Goal: Check status: Check status

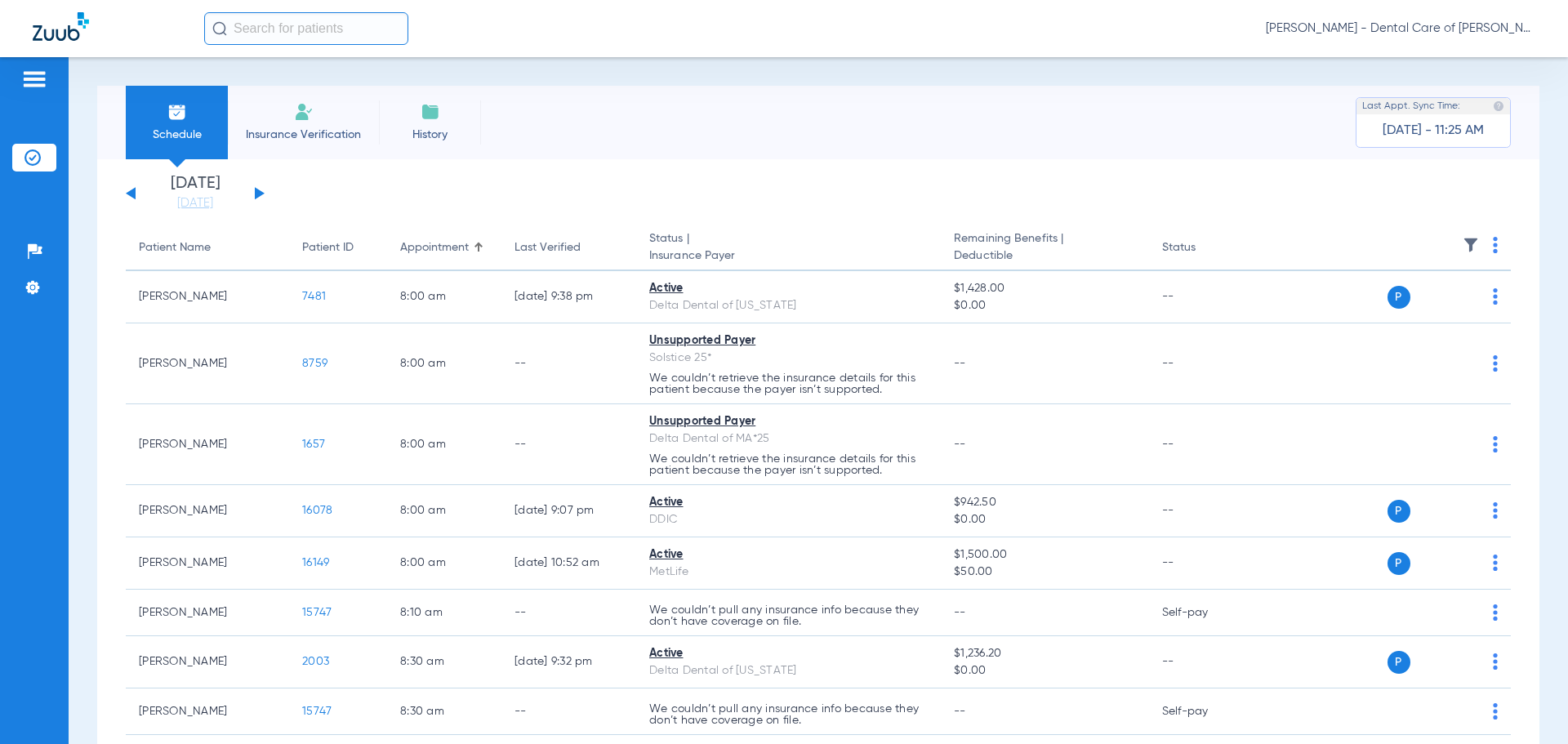
click at [256, 192] on button at bounding box center [260, 193] width 10 height 12
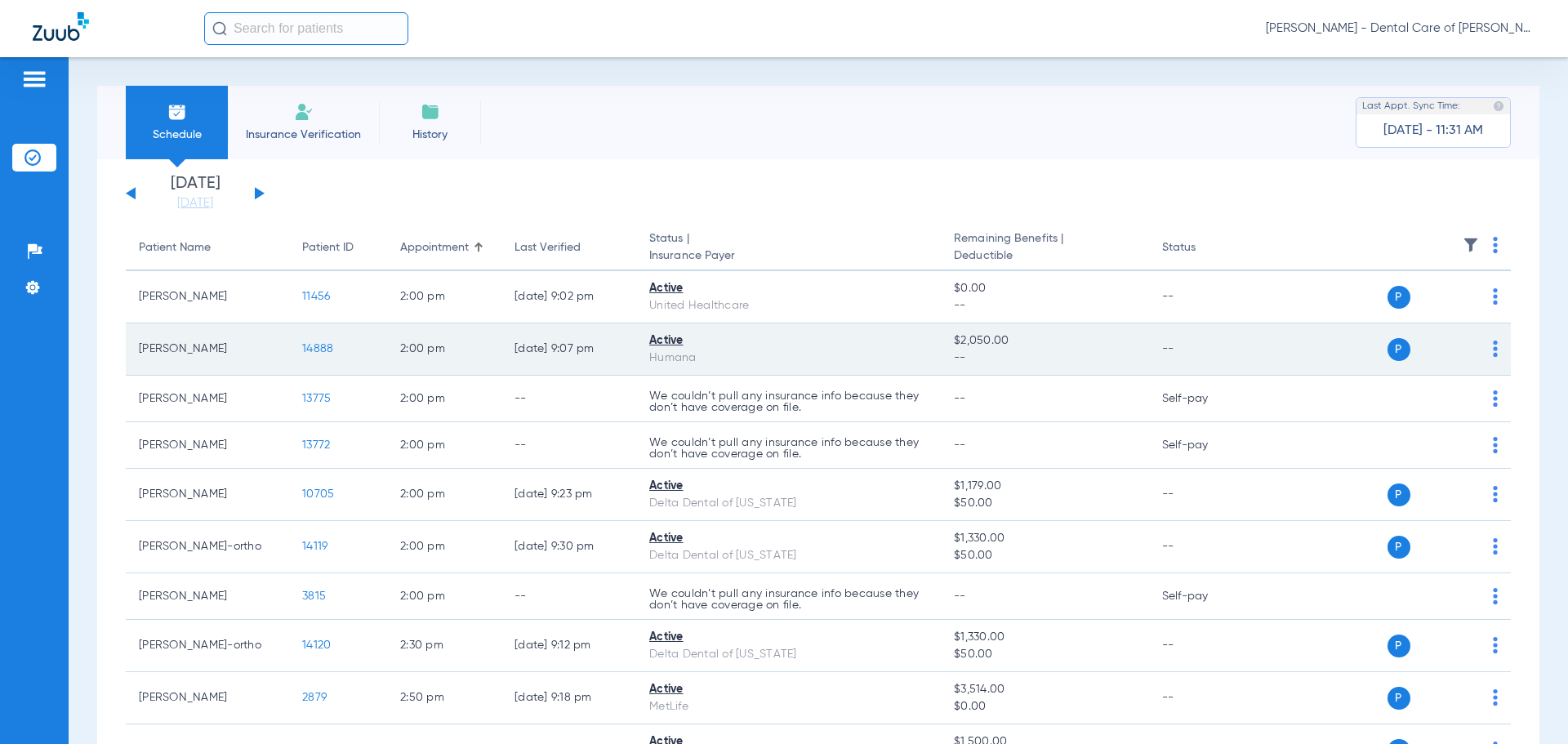
click at [313, 349] on span "14888" at bounding box center [317, 349] width 31 height 12
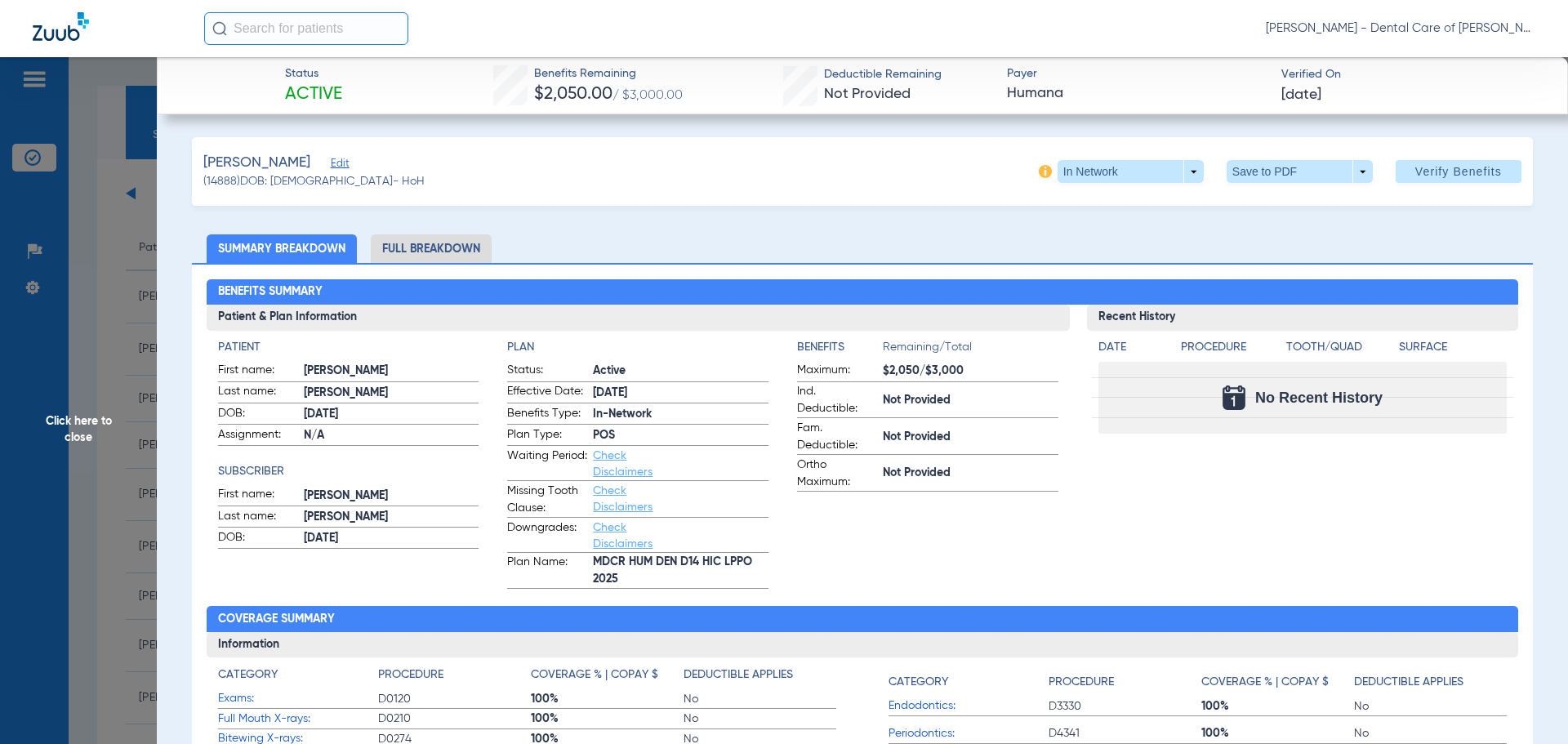
drag, startPoint x: 99, startPoint y: 424, endPoint x: 146, endPoint y: 465, distance: 62.4
click at [86, 427] on span "Click here to close" at bounding box center [78, 430] width 157 height 744
